Goal: Participate in discussion: Participate in discussion

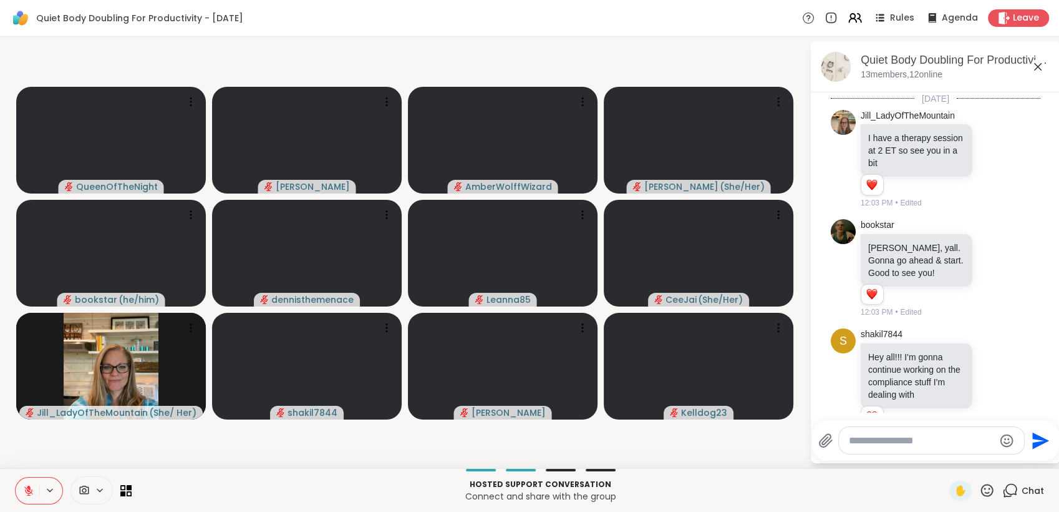
scroll to position [3470, 0]
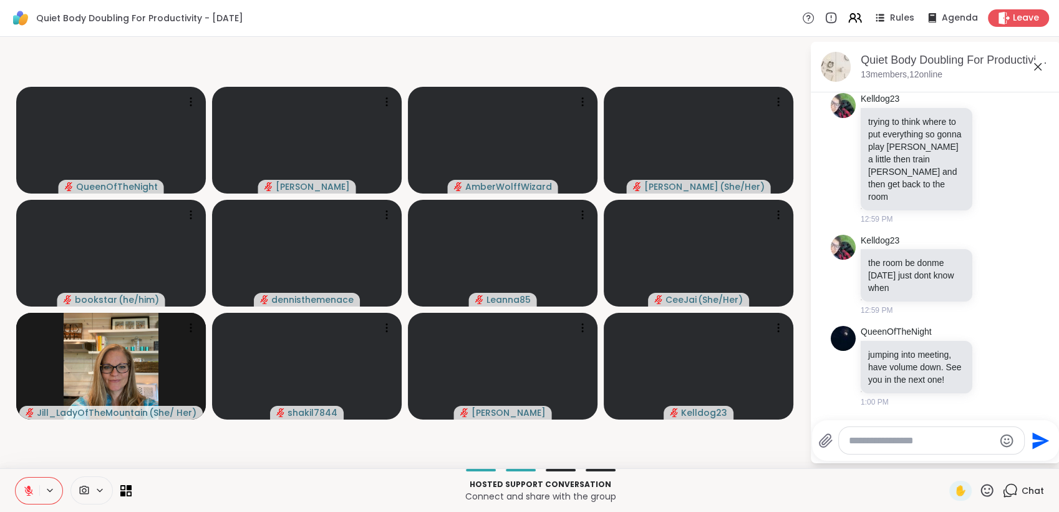
click at [31, 493] on icon at bounding box center [28, 490] width 11 height 11
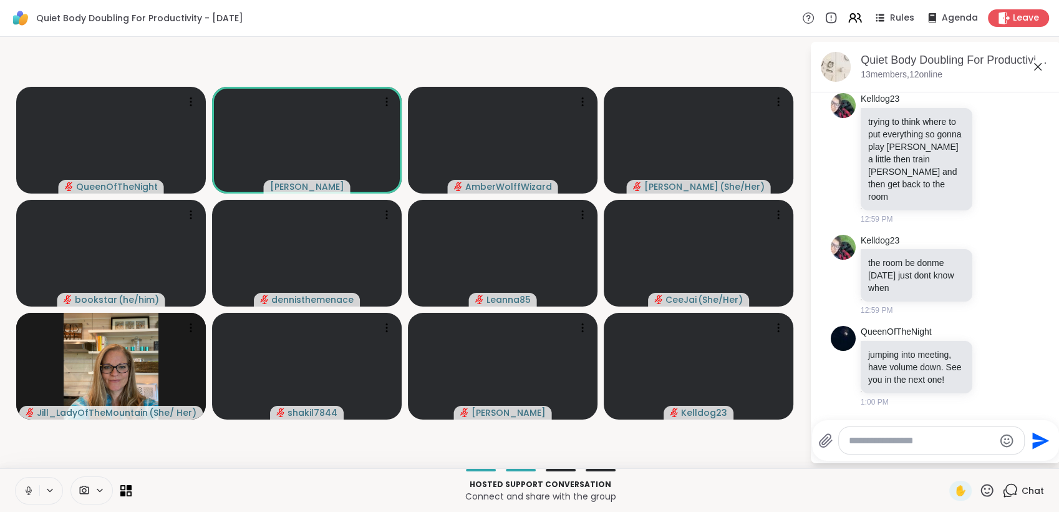
click at [30, 495] on icon at bounding box center [28, 490] width 11 height 11
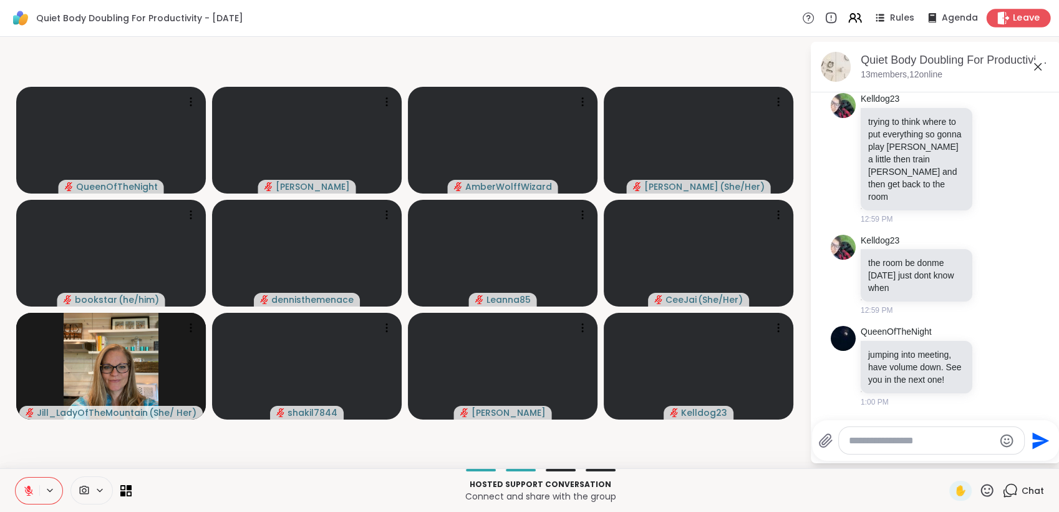
click at [1021, 18] on span "Leave" at bounding box center [1026, 18] width 27 height 13
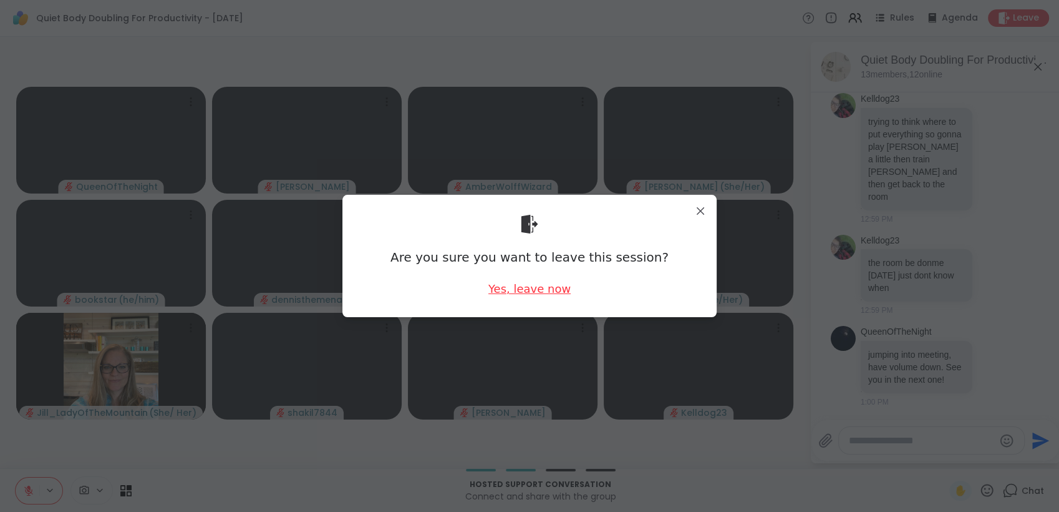
click at [529, 289] on div "Yes, leave now" at bounding box center [530, 289] width 82 height 16
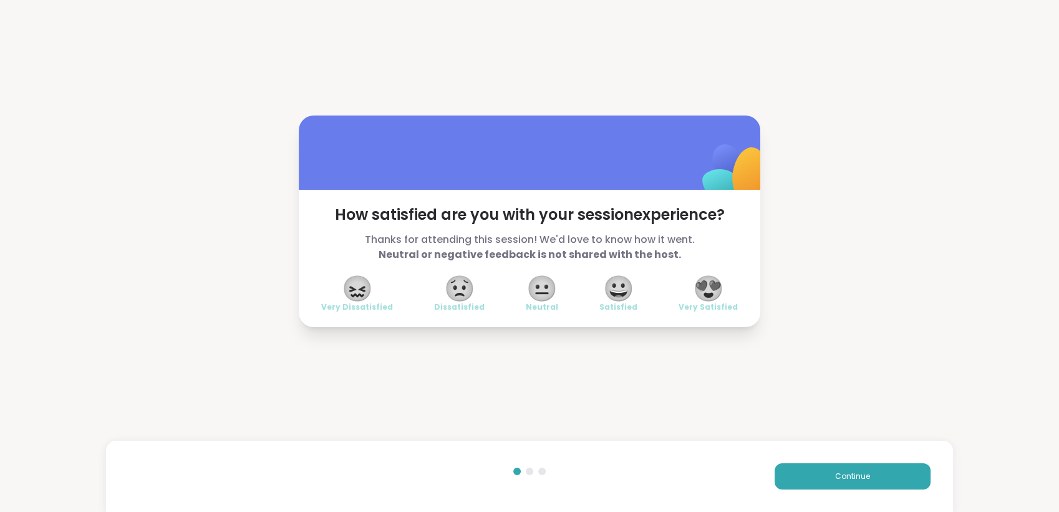
click at [699, 283] on span "😍" at bounding box center [708, 288] width 31 height 22
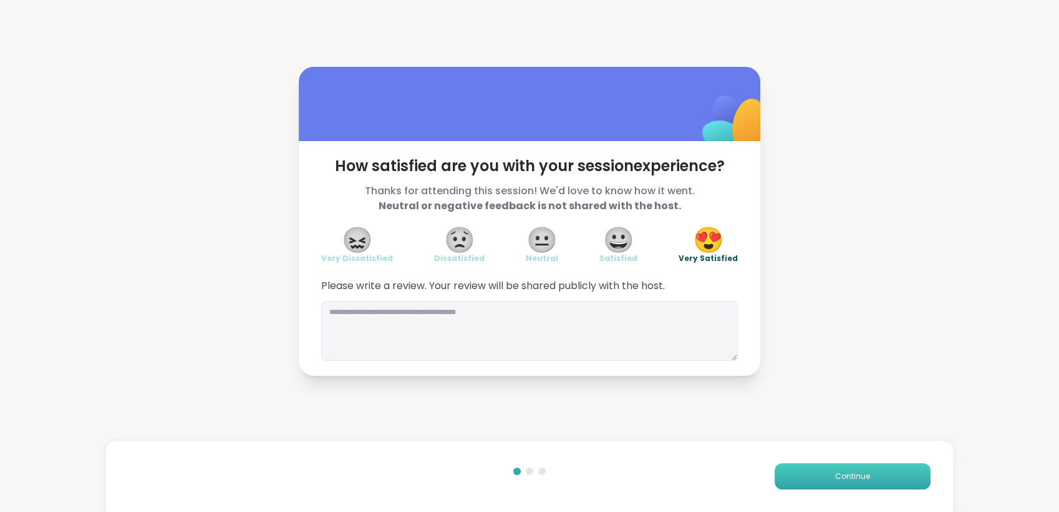
click at [802, 474] on button "Continue" at bounding box center [853, 476] width 156 height 26
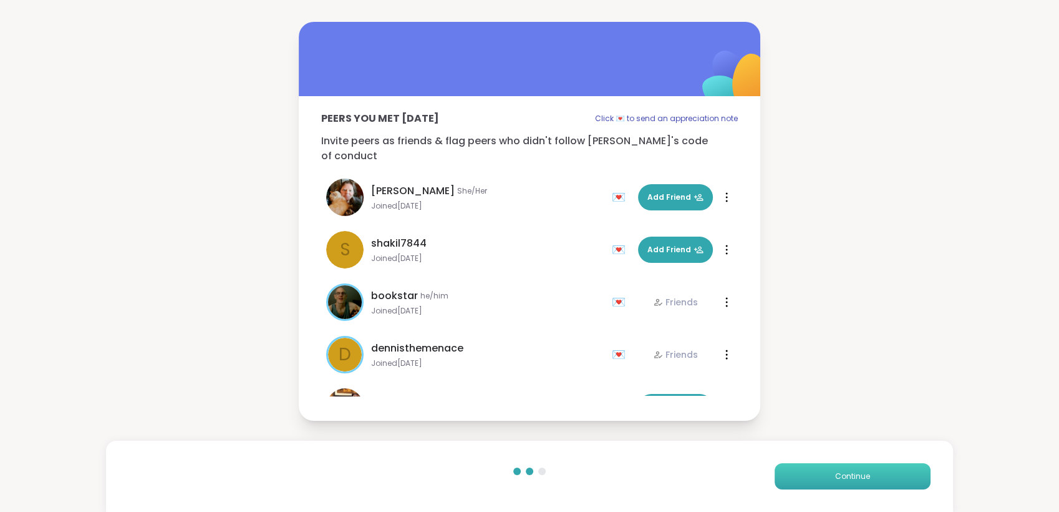
click at [802, 474] on button "Continue" at bounding box center [853, 476] width 156 height 26
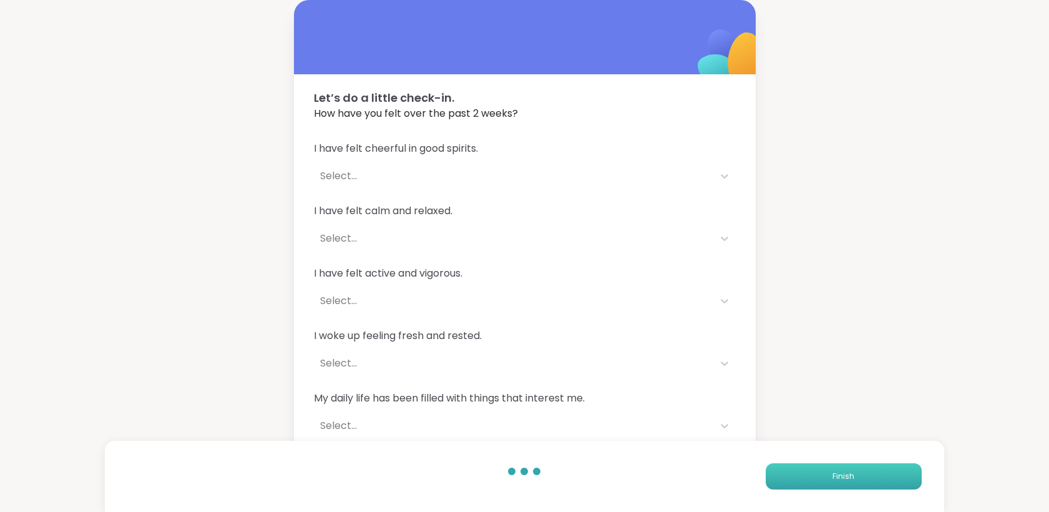
click at [802, 474] on button "Finish" at bounding box center [844, 476] width 156 height 26
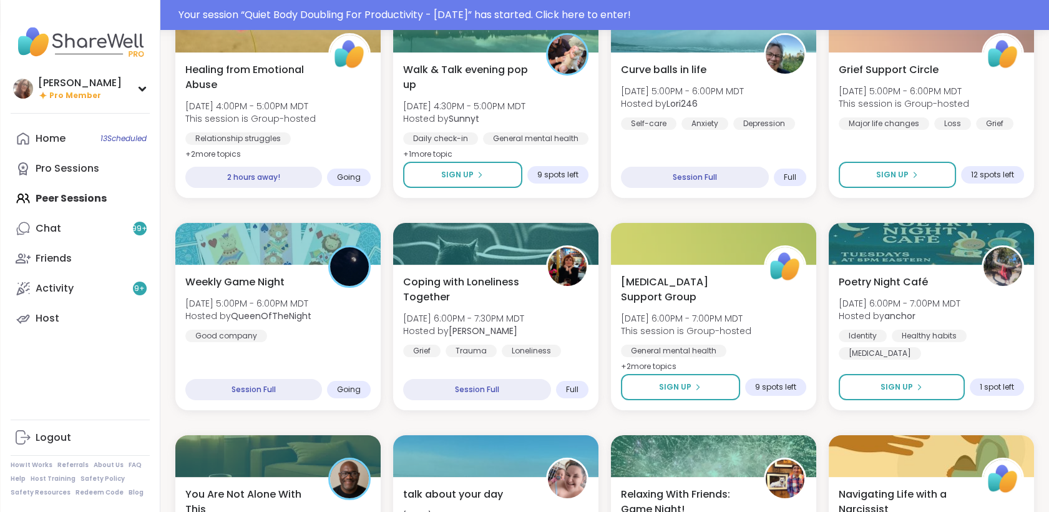
scroll to position [590, 0]
